Goal: Transaction & Acquisition: Download file/media

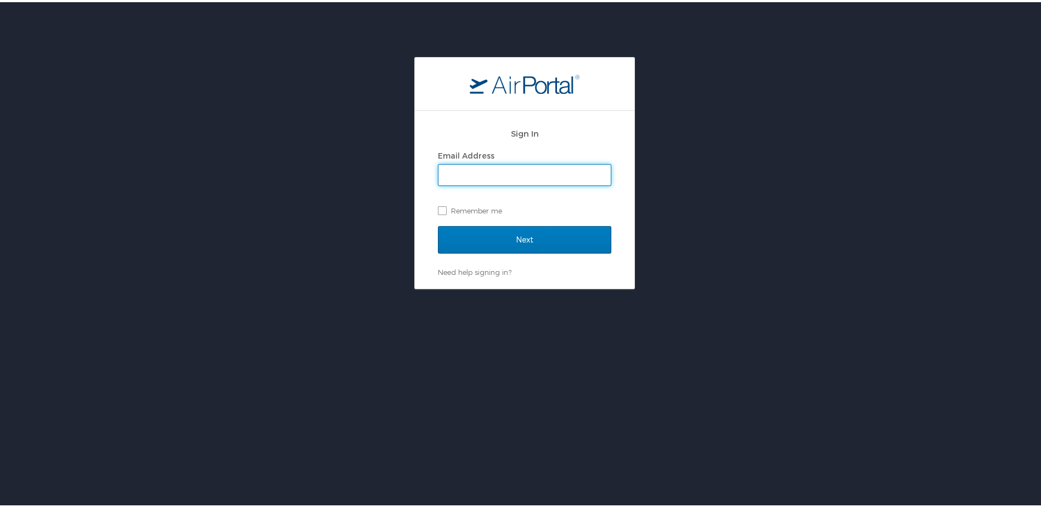
type input "brock@medical.link"
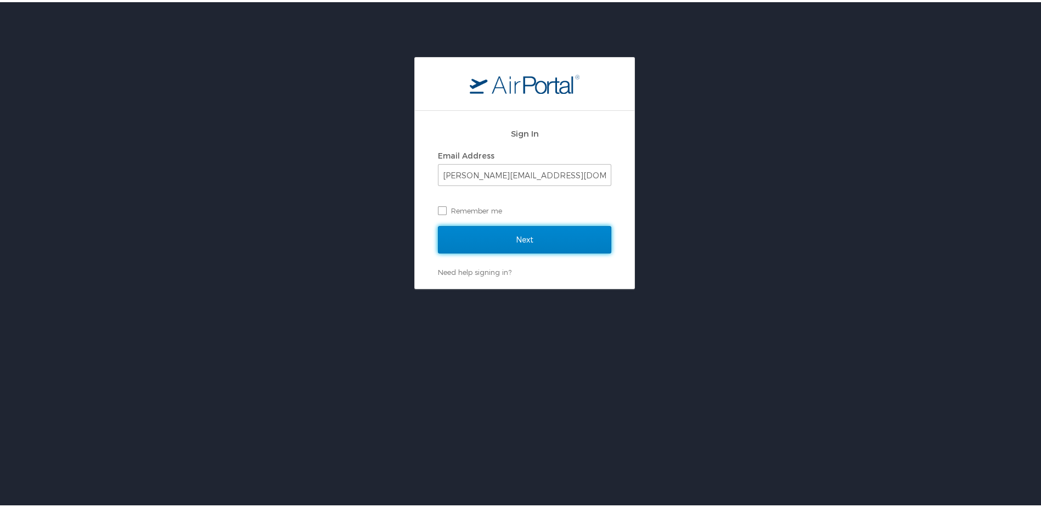
click at [464, 227] on input "Next" at bounding box center [524, 237] width 173 height 27
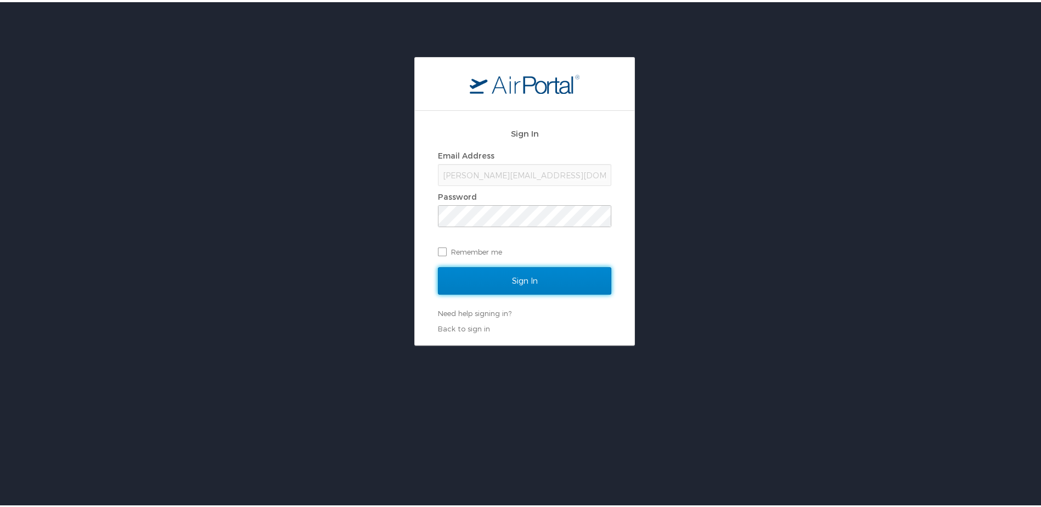
click at [540, 290] on input "Sign In" at bounding box center [524, 278] width 173 height 27
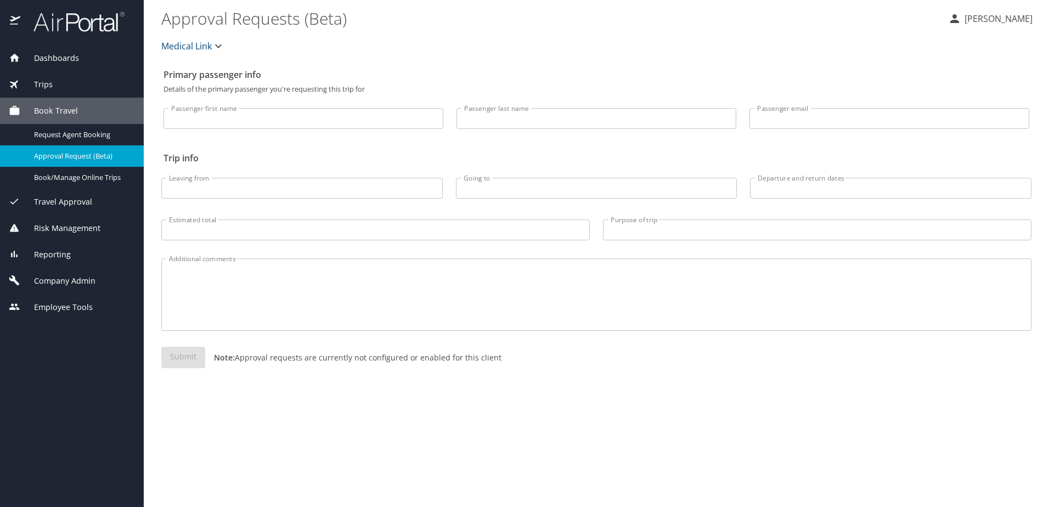
click at [66, 85] on div "Trips" at bounding box center [72, 84] width 126 height 12
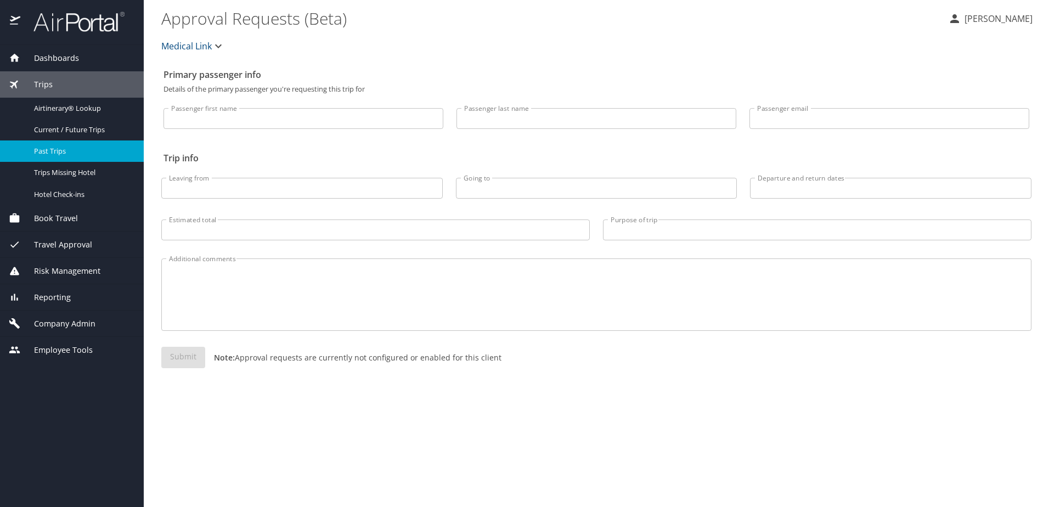
click at [58, 145] on div "Past Trips" at bounding box center [72, 151] width 126 height 13
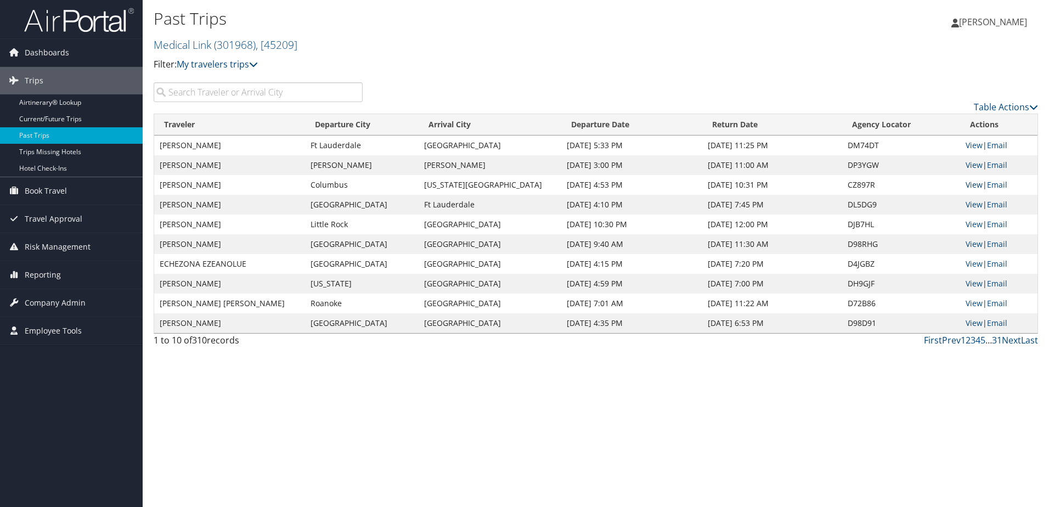
click at [966, 186] on link "View" at bounding box center [974, 184] width 17 height 10
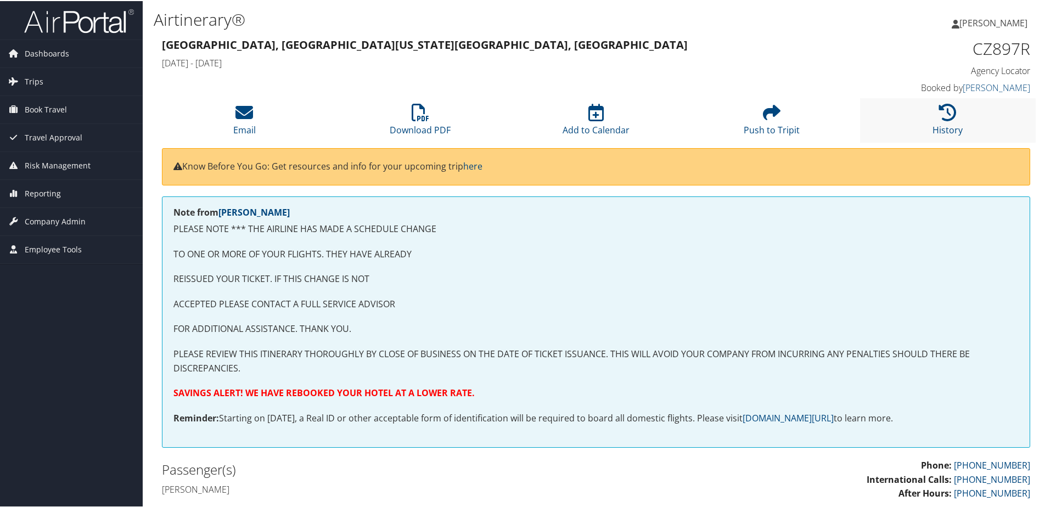
click at [953, 111] on li "History" at bounding box center [948, 119] width 176 height 44
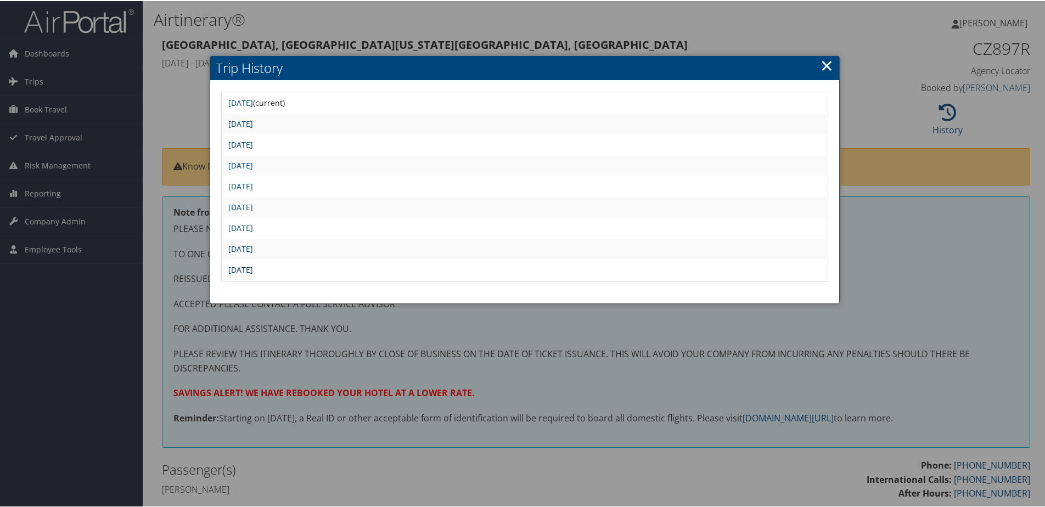
click at [253, 269] on link "[DATE]" at bounding box center [240, 268] width 25 height 10
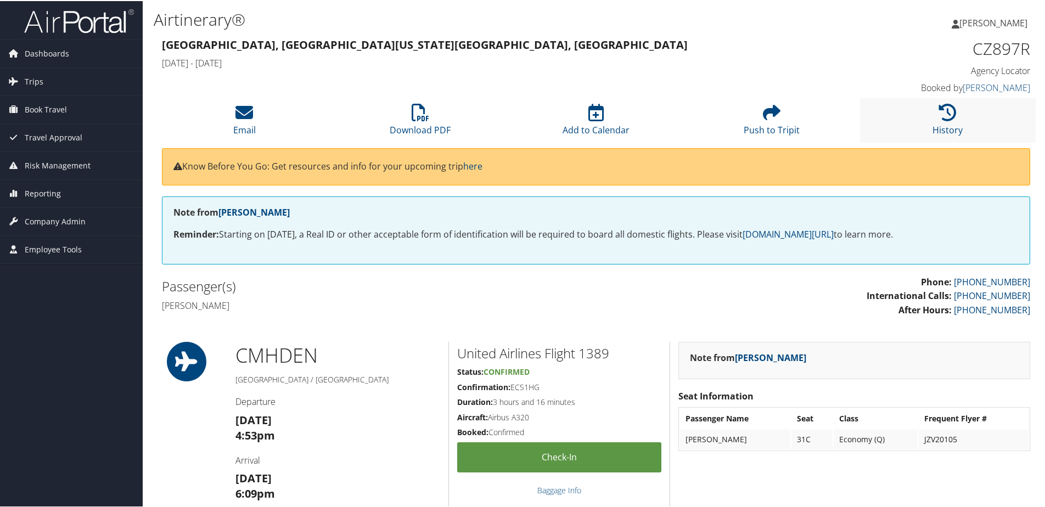
click at [959, 122] on li "History" at bounding box center [948, 119] width 176 height 44
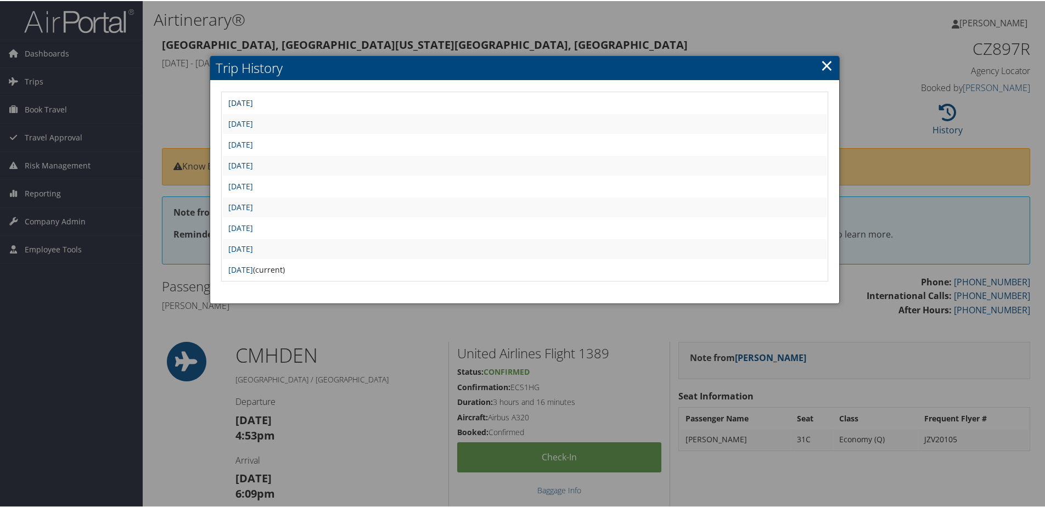
click at [253, 98] on link "Mon Oct 13 12:50:32 MDT 2025" at bounding box center [240, 102] width 25 height 10
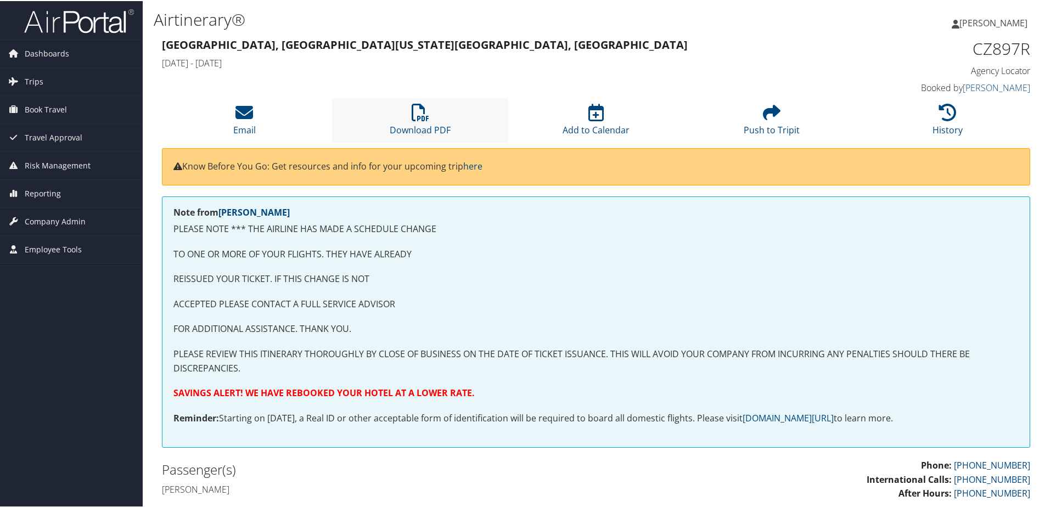
click at [452, 112] on li "Download PDF" at bounding box center [420, 119] width 176 height 44
click at [594, 72] on div "[GEOGRAPHIC_DATA], [GEOGRAPHIC_DATA] [US_STATE][GEOGRAPHIC_DATA], [GEOGRAPHIC_D…" at bounding box center [485, 54] width 663 height 38
